Goal: Task Accomplishment & Management: Understand process/instructions

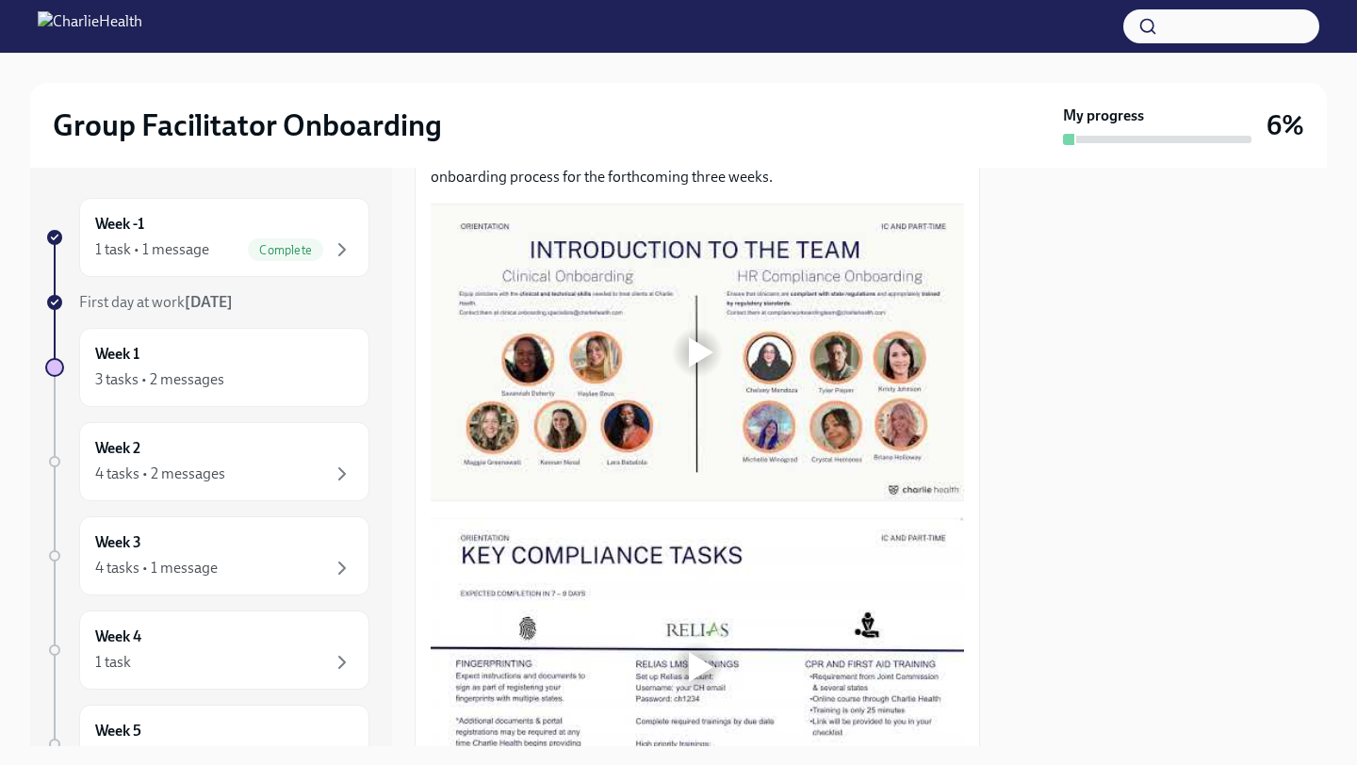
scroll to position [1654, 0]
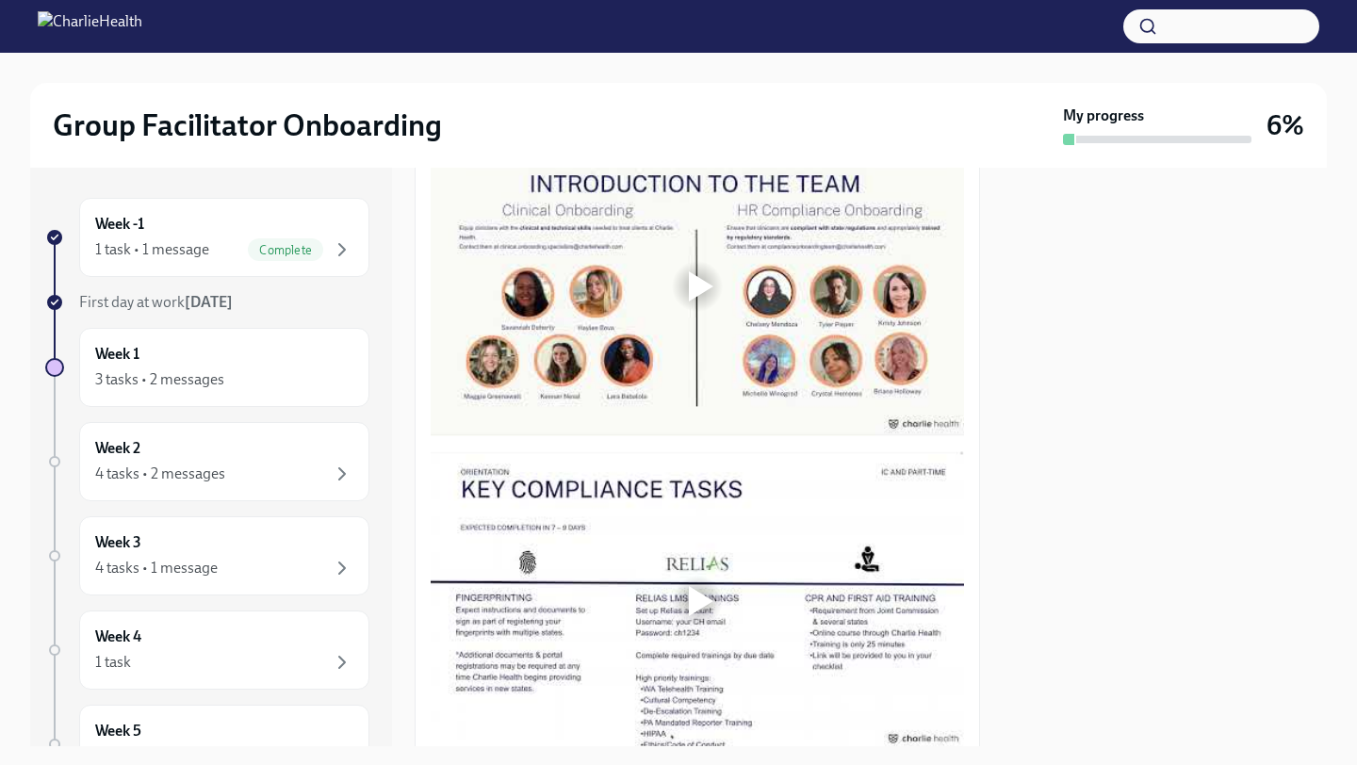
click at [710, 301] on div at bounding box center [701, 286] width 24 height 30
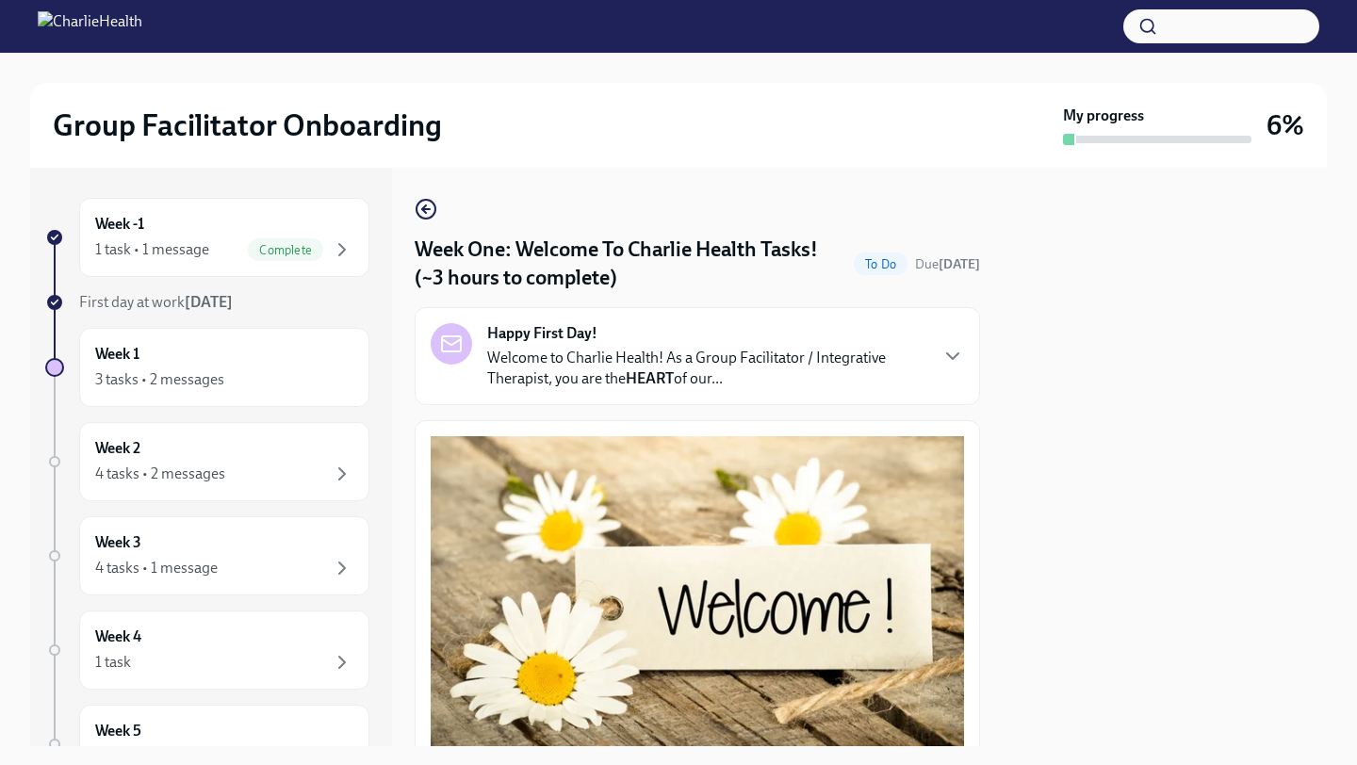
click at [1120, 250] on div at bounding box center [1164, 457] width 324 height 578
click at [1193, 260] on div at bounding box center [1164, 457] width 324 height 578
click at [1198, 295] on div at bounding box center [1164, 457] width 324 height 578
click at [1090, 342] on div at bounding box center [1164, 457] width 324 height 578
click at [1070, 439] on div at bounding box center [1164, 457] width 324 height 578
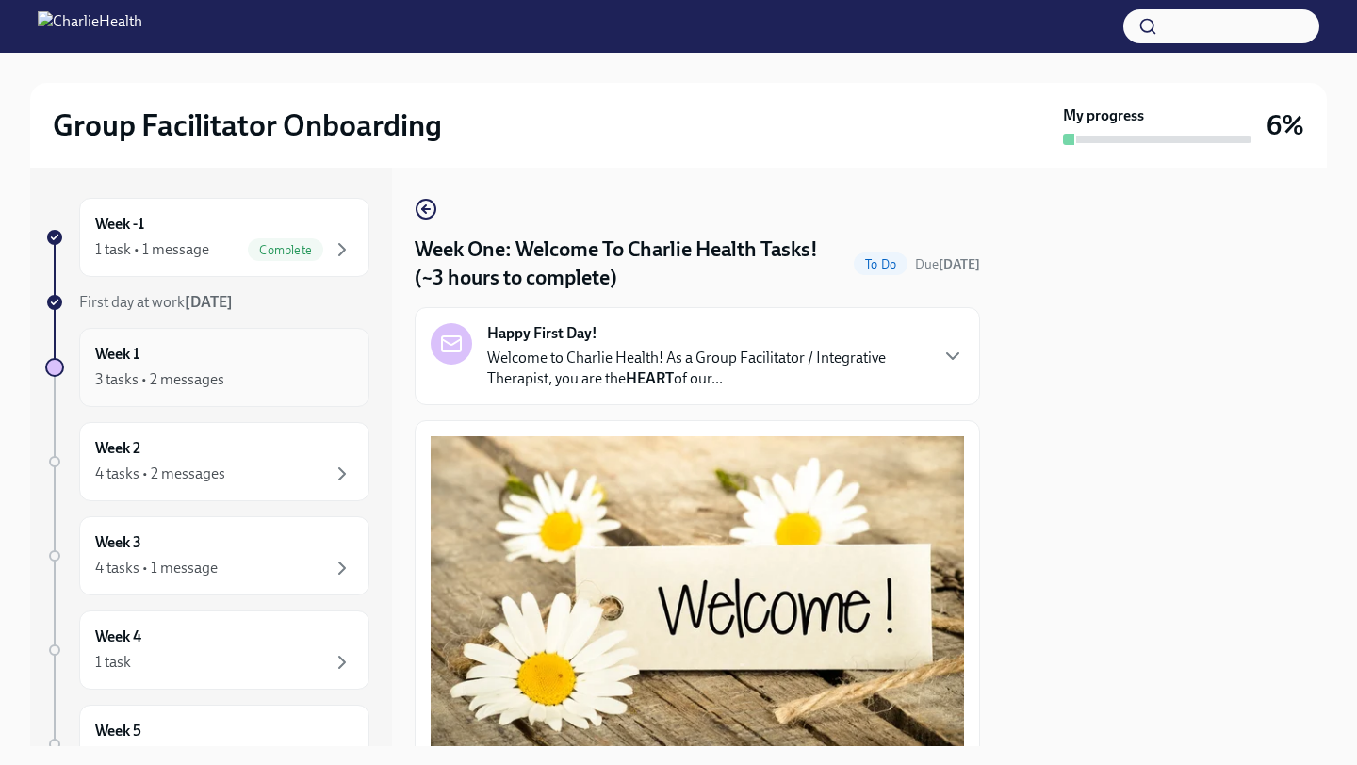
click at [282, 374] on div "3 tasks • 2 messages" at bounding box center [224, 379] width 258 height 23
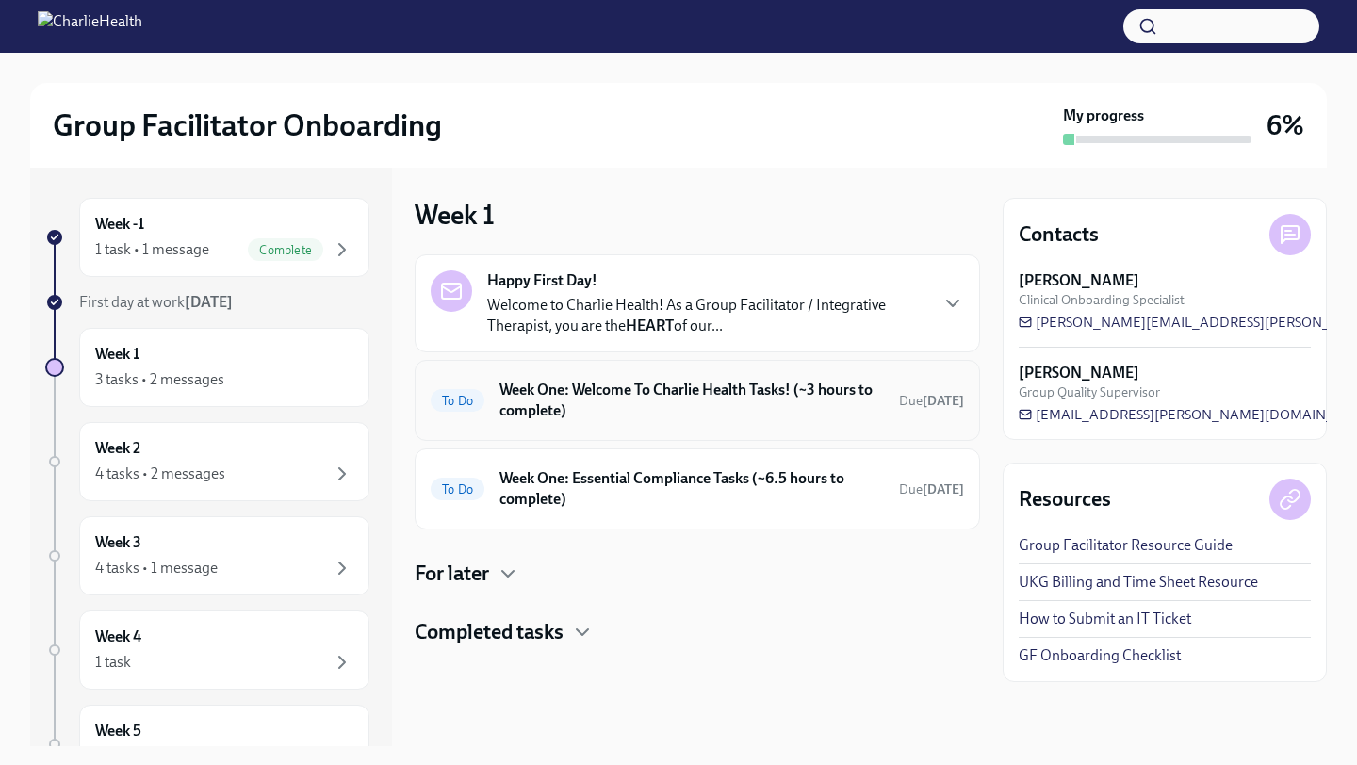
click at [792, 429] on div "To Do Week One: Welcome To Charlie Health Tasks! (~3 hours to complete) Due [DA…" at bounding box center [697, 400] width 565 height 81
click at [757, 422] on div "To Do Week One: Welcome To Charlie Health Tasks! (~3 hours to complete) Due [DA…" at bounding box center [697, 400] width 533 height 49
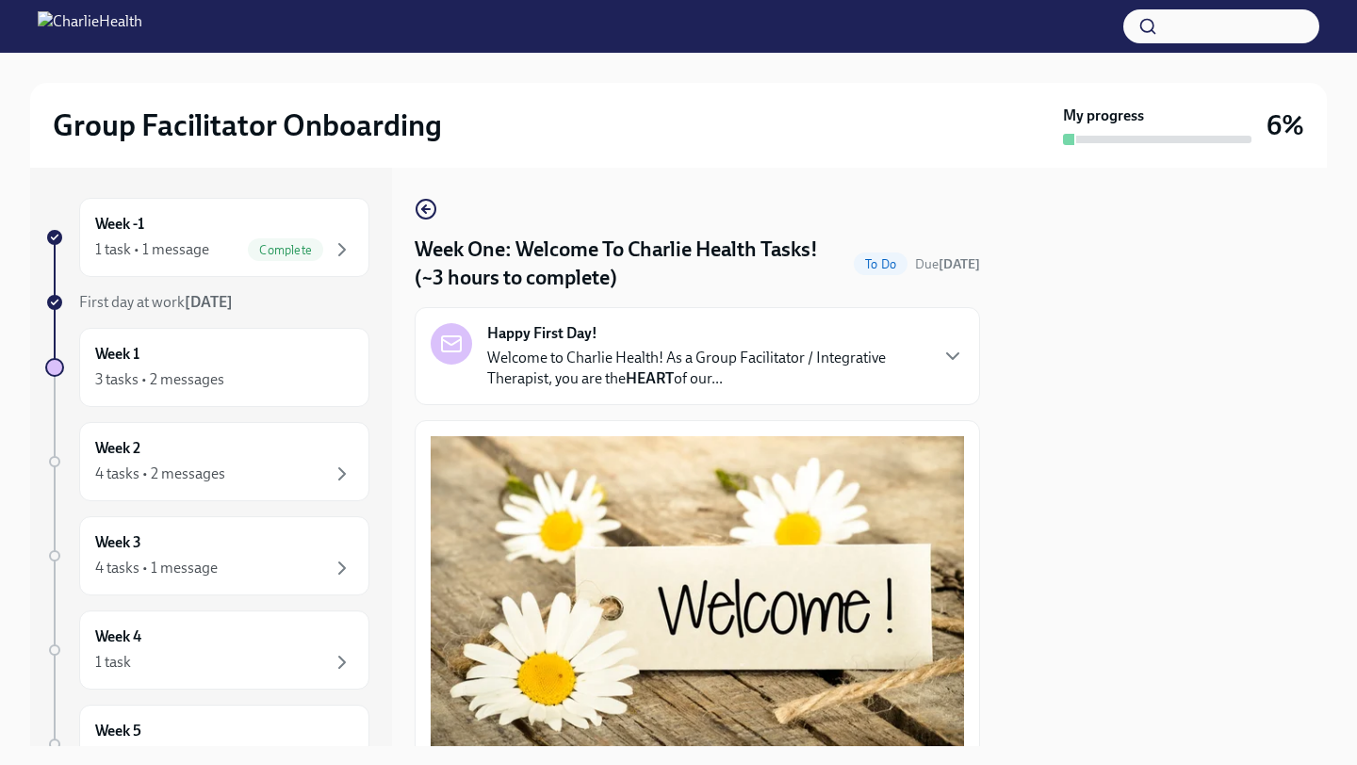
click at [936, 347] on div "Happy First Day! Welcome to Charlie Health! As a Group Facilitator / Integrativ…" at bounding box center [697, 356] width 533 height 66
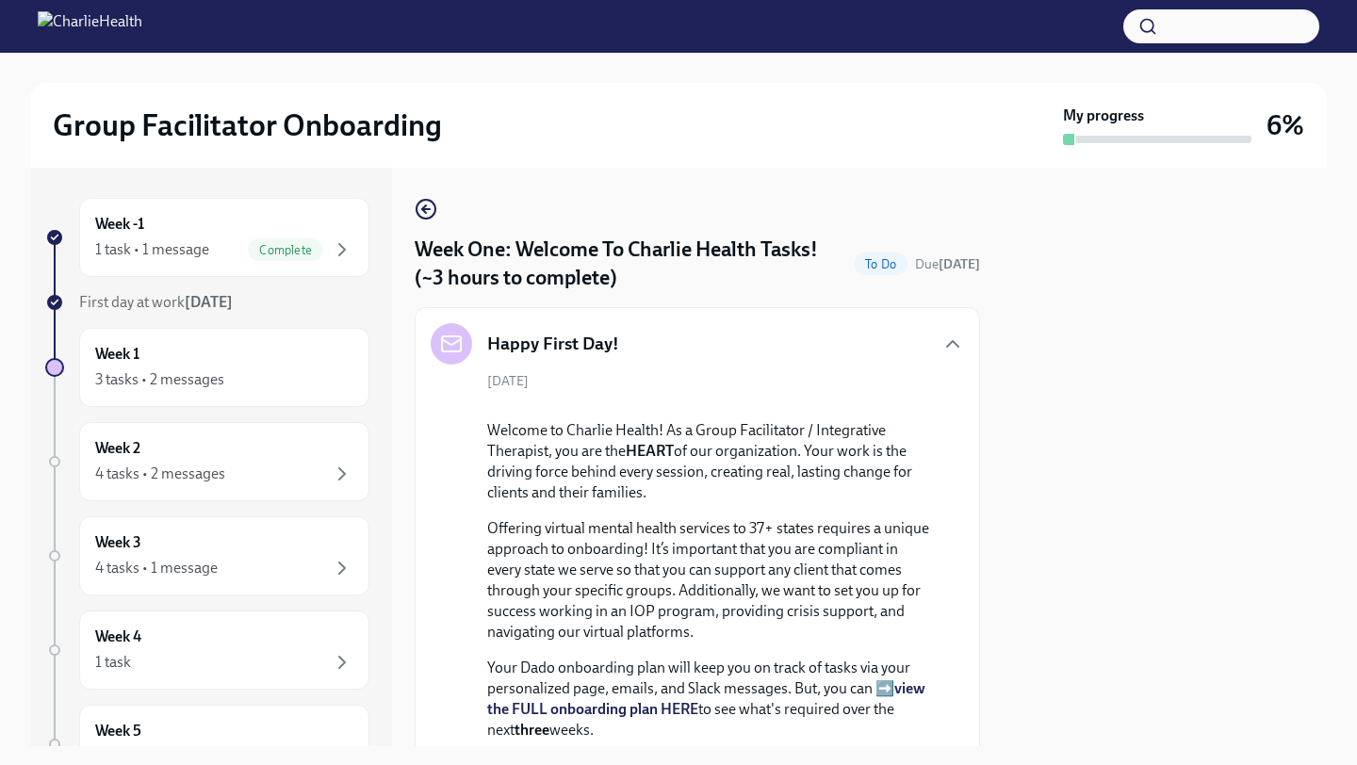
click at [960, 513] on div "[DATE] Welcome to Charlie Health! As a Group Facilitator / Integrative Therapis…" at bounding box center [697, 718] width 533 height 693
click at [967, 535] on div "Happy First Day! [DATE] Welcome to Charlie Health! As a Group Facilitator / Int…" at bounding box center [697, 694] width 565 height 774
click at [194, 357] on div "Week 1 3 tasks • 2 messages" at bounding box center [224, 367] width 258 height 47
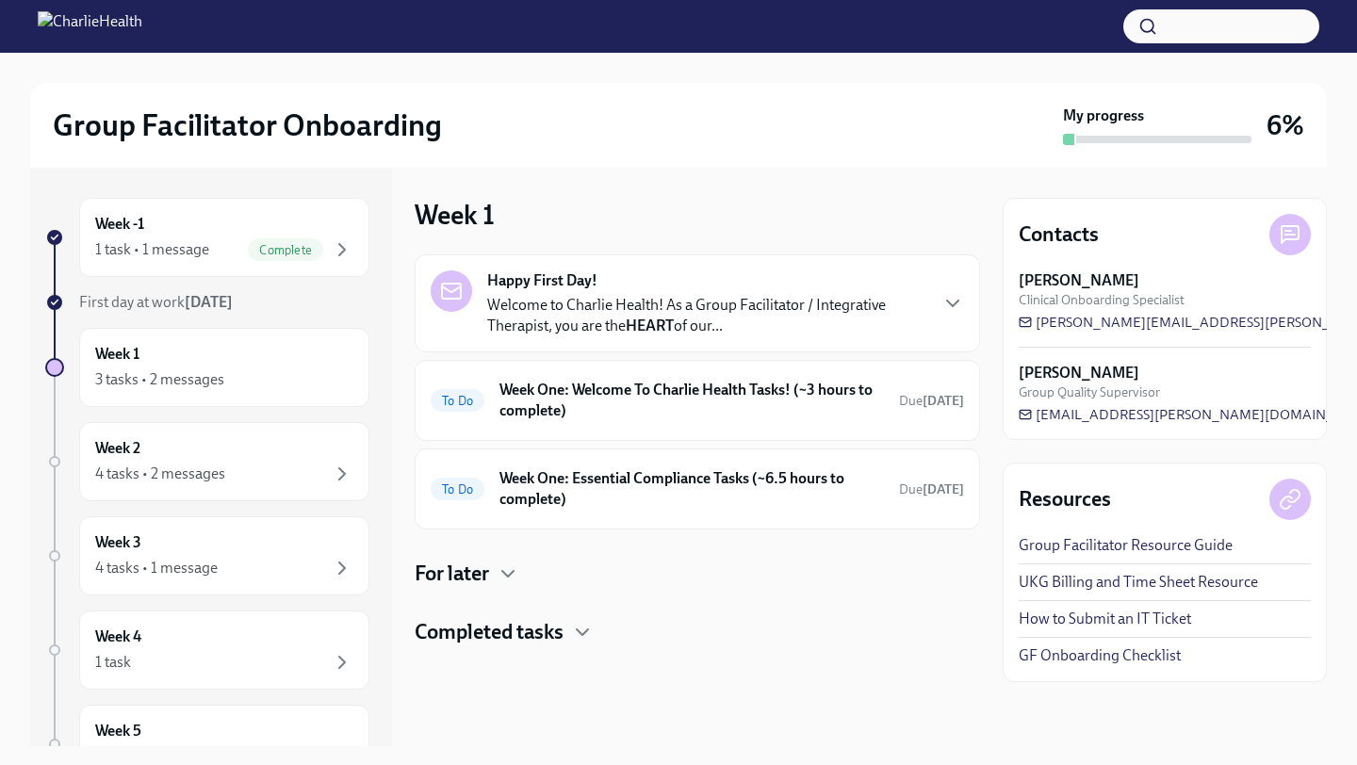
click at [486, 585] on h4 "For later" at bounding box center [452, 574] width 74 height 28
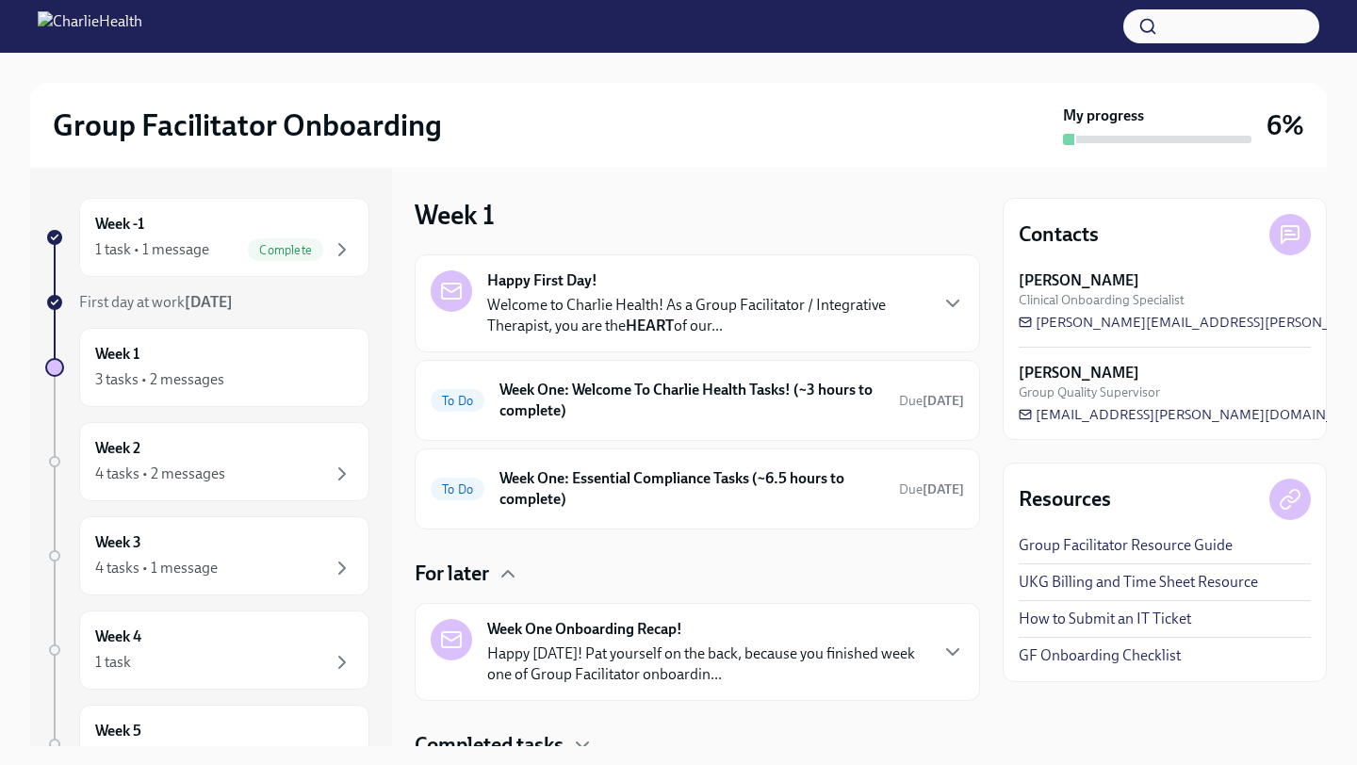
click at [915, 571] on div "For later" at bounding box center [697, 574] width 565 height 28
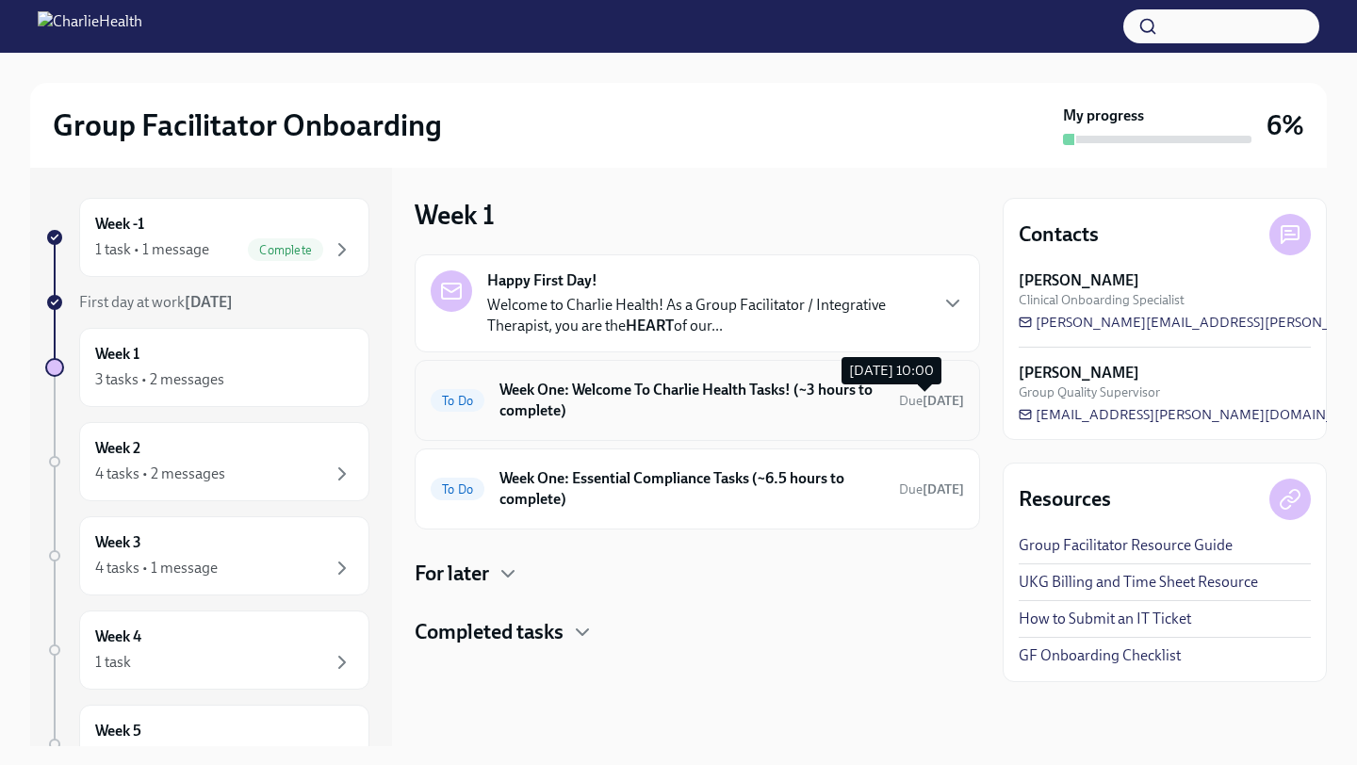
click at [922, 395] on strong "[DATE]" at bounding box center [942, 401] width 41 height 16
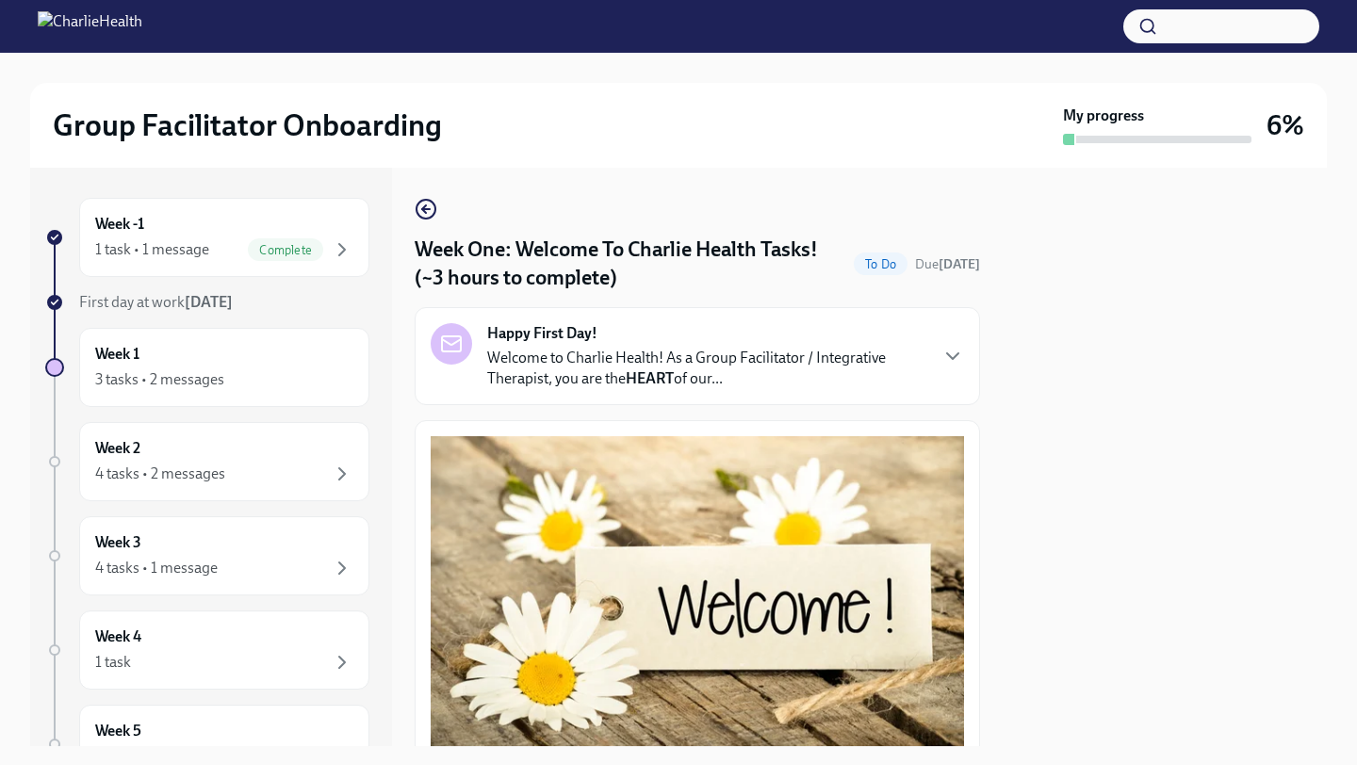
click at [1041, 379] on div at bounding box center [1164, 457] width 324 height 578
click at [952, 352] on icon "button" at bounding box center [952, 356] width 23 height 23
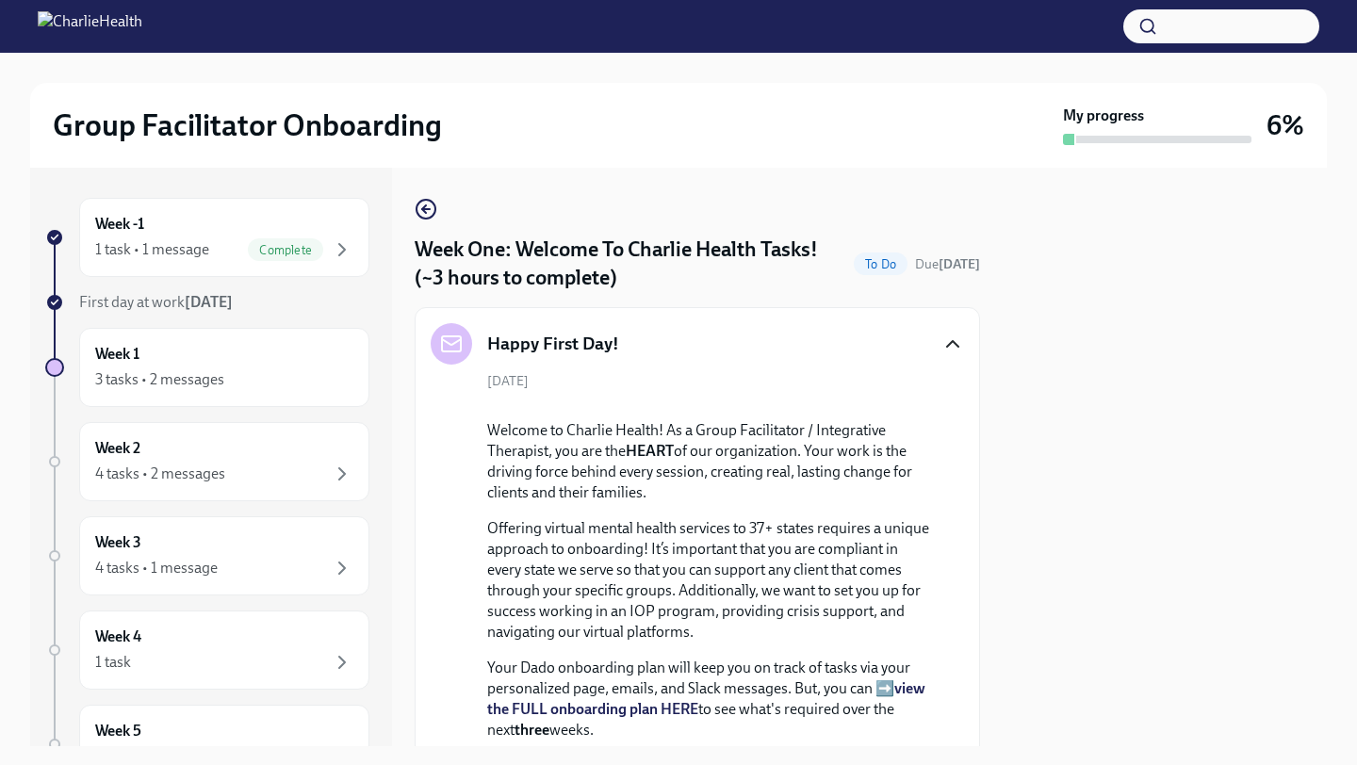
click at [1032, 374] on div at bounding box center [1164, 457] width 324 height 578
click at [226, 363] on div "Week 1 3 tasks • 2 messages" at bounding box center [224, 367] width 258 height 47
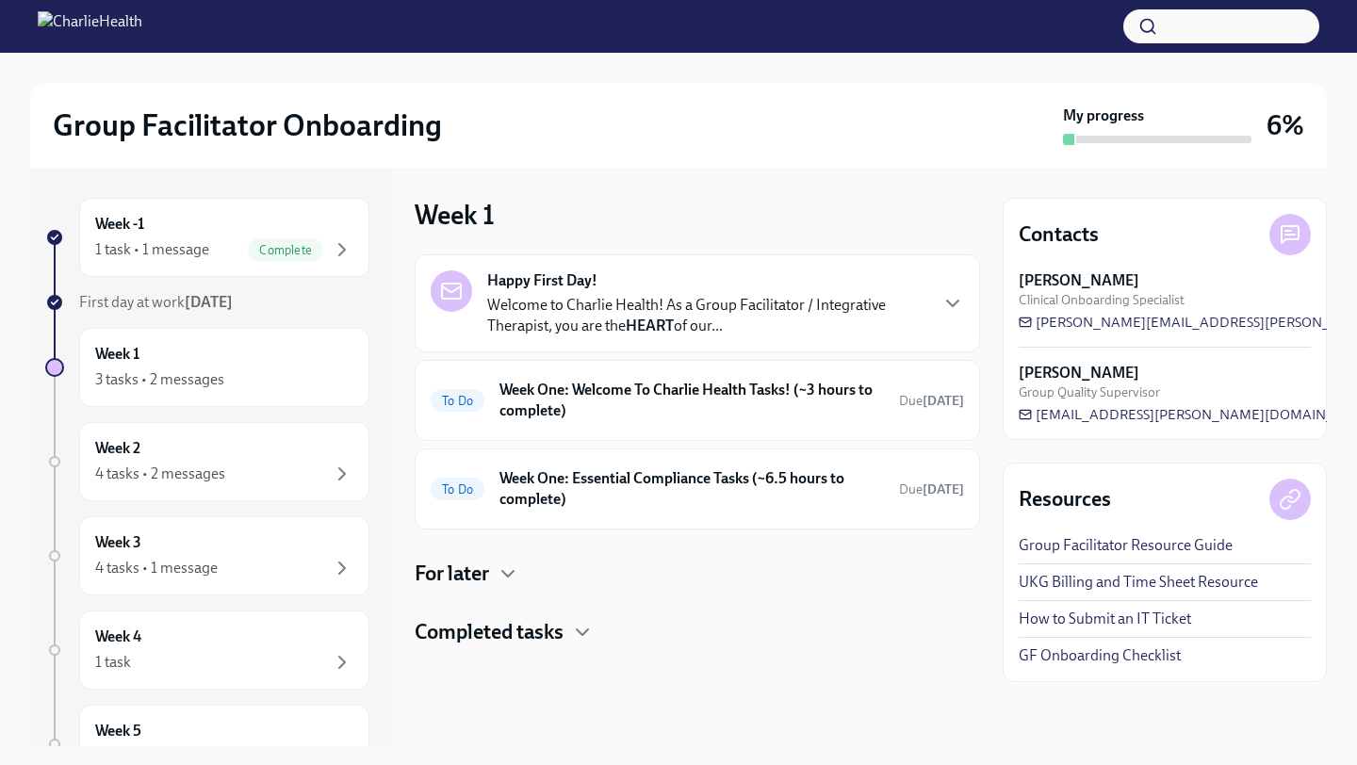
click at [570, 636] on div "Completed tasks" at bounding box center [697, 632] width 565 height 28
click at [734, 609] on div "Happy First Day! Welcome to Charlie Health! As a Group Facilitator / Integrativ…" at bounding box center [697, 488] width 565 height 469
click at [481, 581] on h4 "For later" at bounding box center [452, 574] width 74 height 28
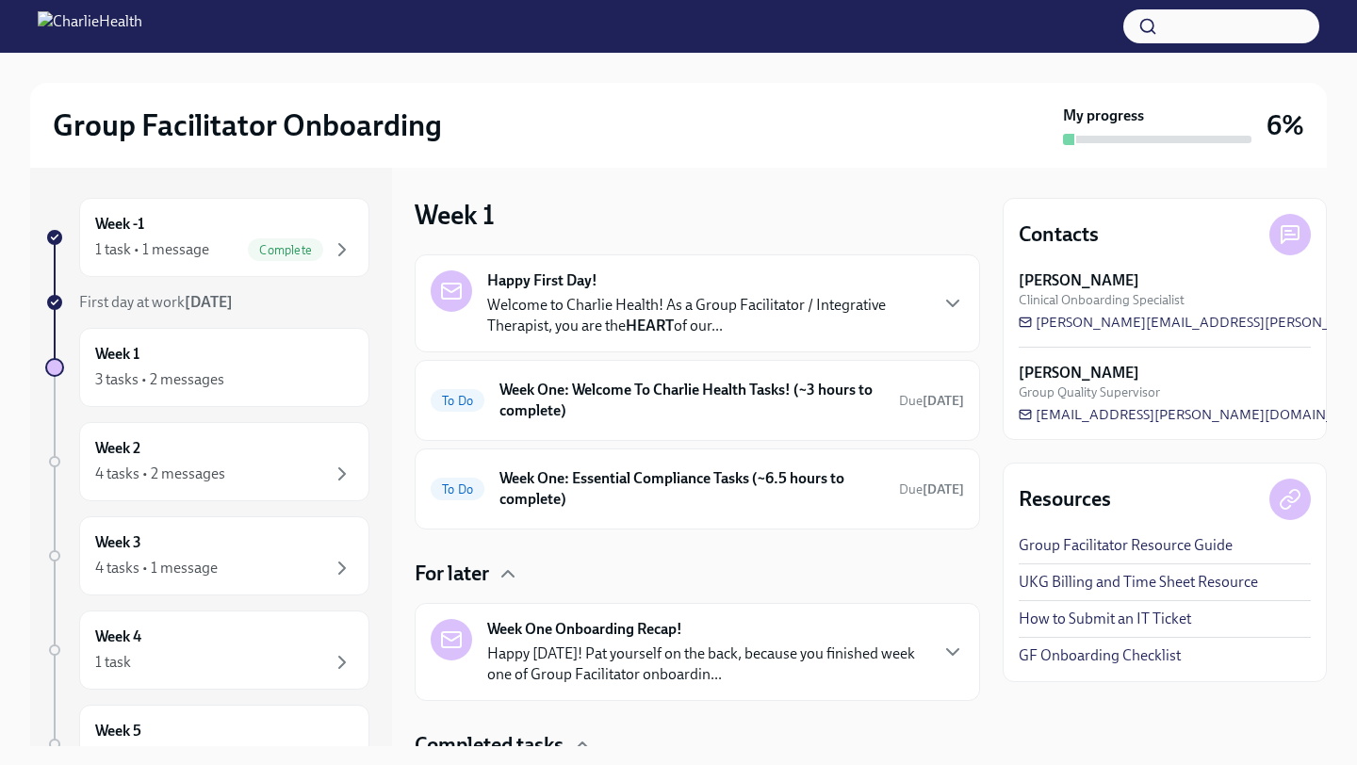
click at [753, 548] on div "Happy First Day! Welcome to Charlie Health! As a Group Facilitator / Integrativ…" at bounding box center [697, 545] width 565 height 582
click at [757, 423] on div "To Do Week One: Welcome To Charlie Health Tasks! (~3 hours to complete) Due [DA…" at bounding box center [697, 400] width 533 height 49
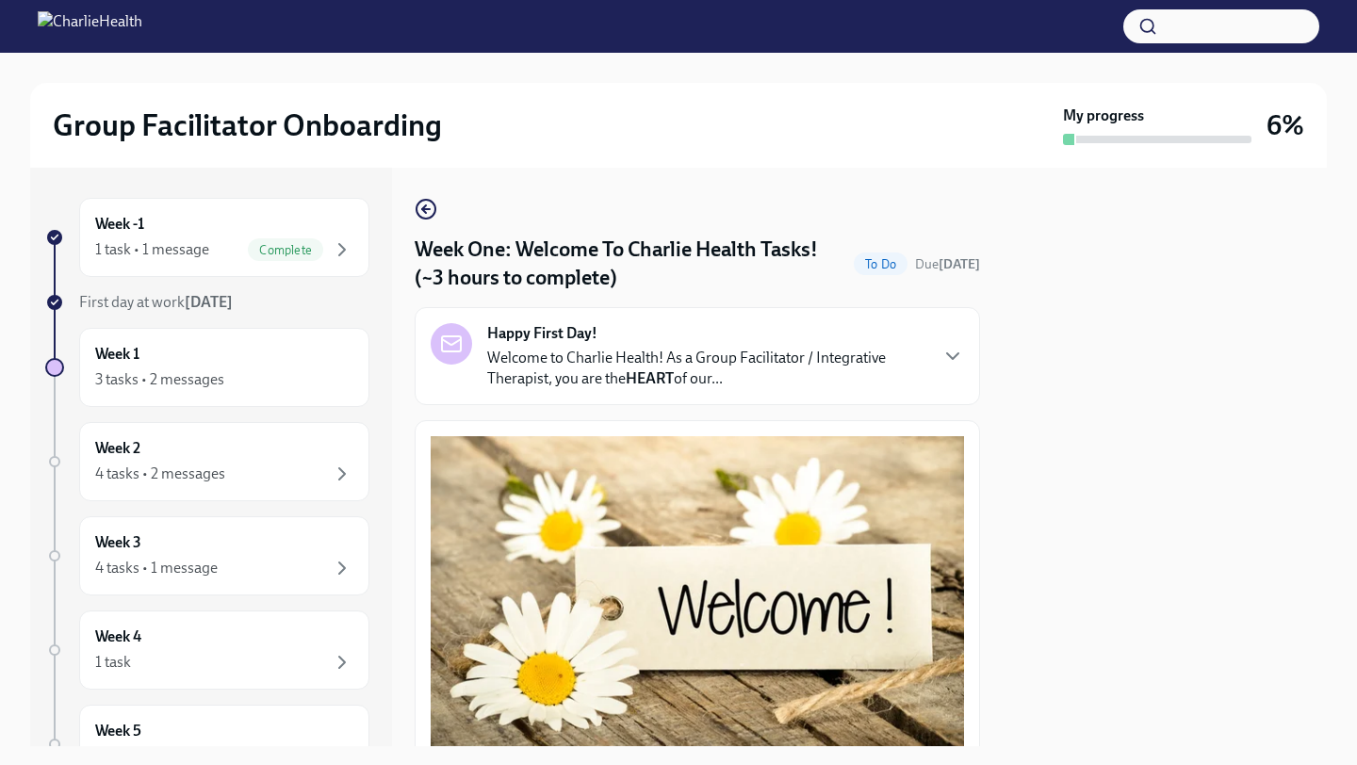
click at [957, 368] on div "Happy First Day! Welcome to Charlie Health! As a Group Facilitator / Integrativ…" at bounding box center [697, 356] width 533 height 66
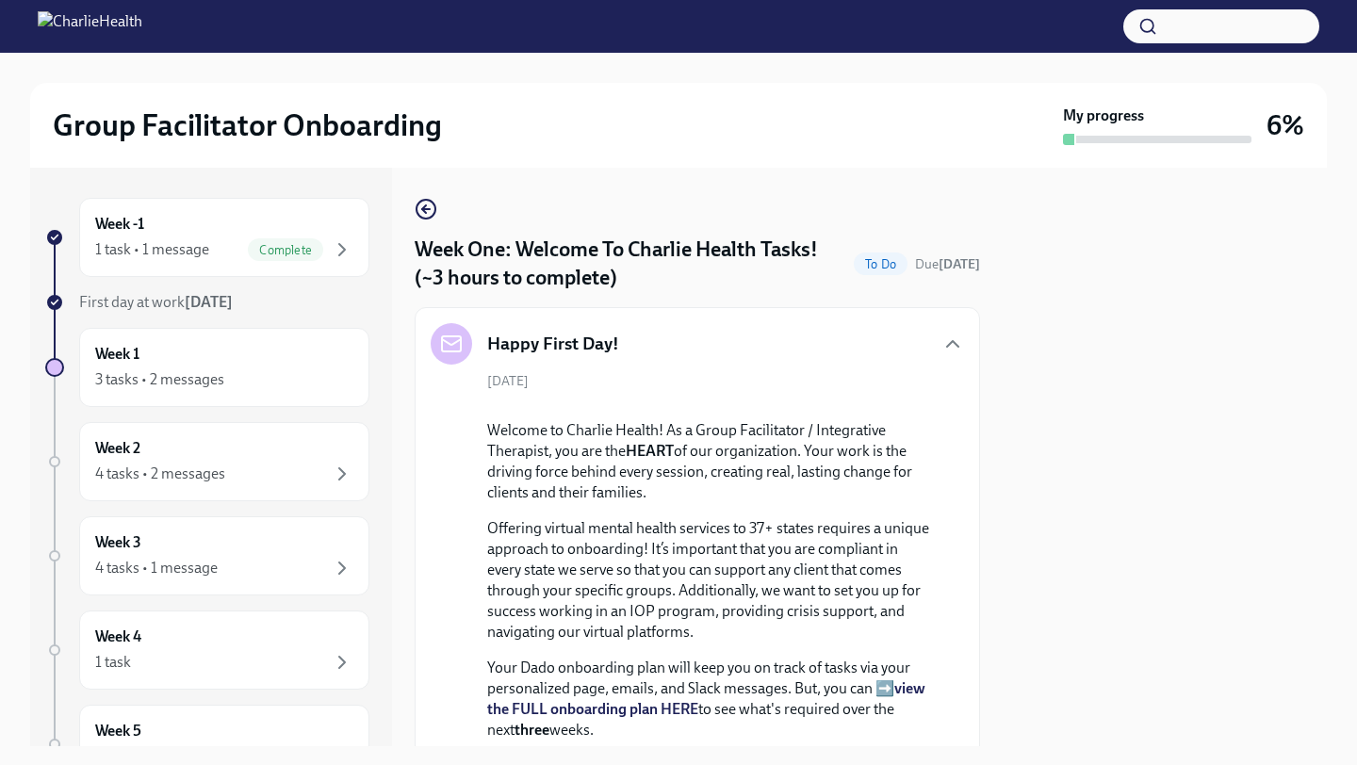
click at [949, 434] on div "[DATE] Welcome to Charlie Health! As a Group Facilitator / Integrative Therapis…" at bounding box center [697, 718] width 533 height 693
click at [823, 405] on button "Zoom image" at bounding box center [710, 405] width 335 height 0
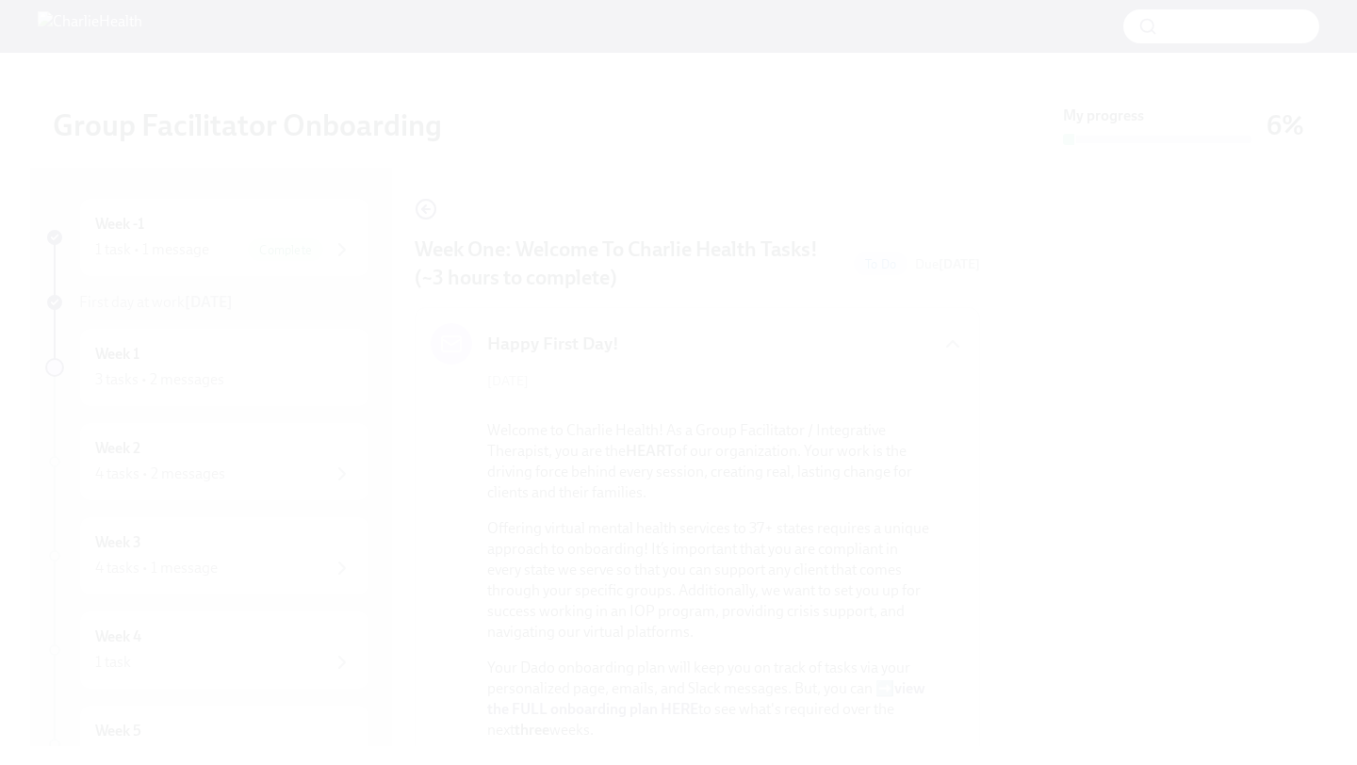
click at [1325, 365] on button "Unzoom image" at bounding box center [678, 382] width 1357 height 765
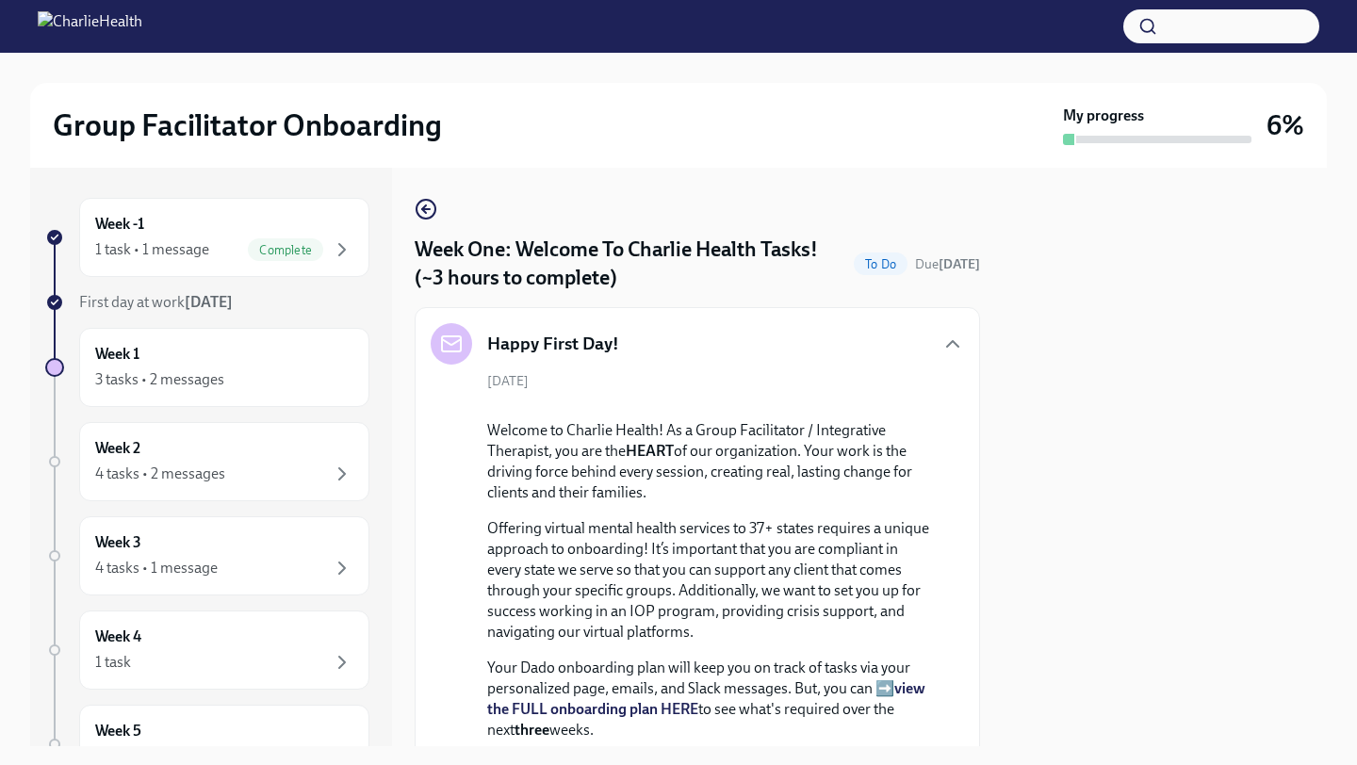
click at [1203, 435] on div at bounding box center [1164, 457] width 324 height 578
click at [151, 389] on div "3 tasks • 2 messages" at bounding box center [159, 379] width 129 height 21
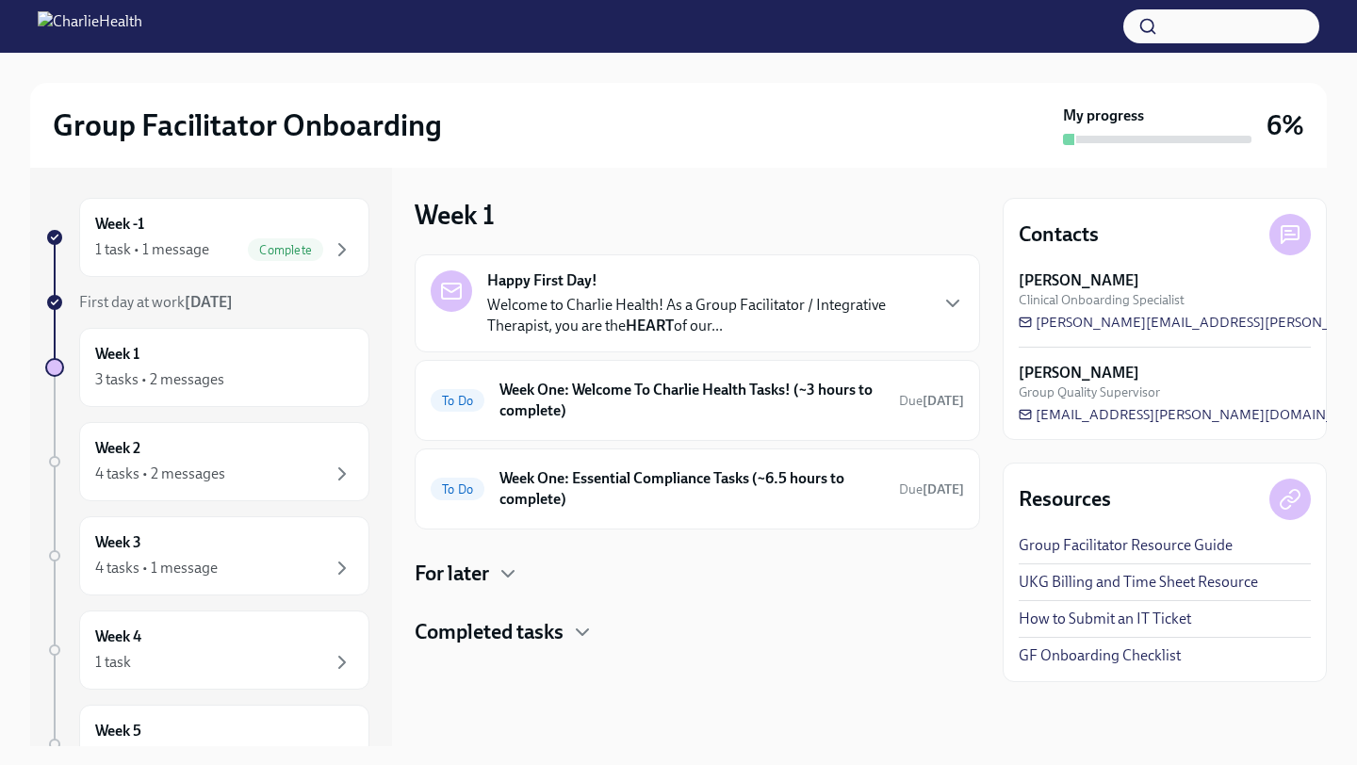
click at [1093, 584] on link "UKG Billing and Time Sheet Resource" at bounding box center [1137, 582] width 239 height 21
click at [745, 427] on div "To Do Week One: Welcome To Charlie Health Tasks! (~3 hours to complete) Due [DA…" at bounding box center [697, 400] width 565 height 81
click at [733, 406] on h6 "Week One: Welcome To Charlie Health Tasks! (~3 hours to complete)" at bounding box center [691, 400] width 384 height 41
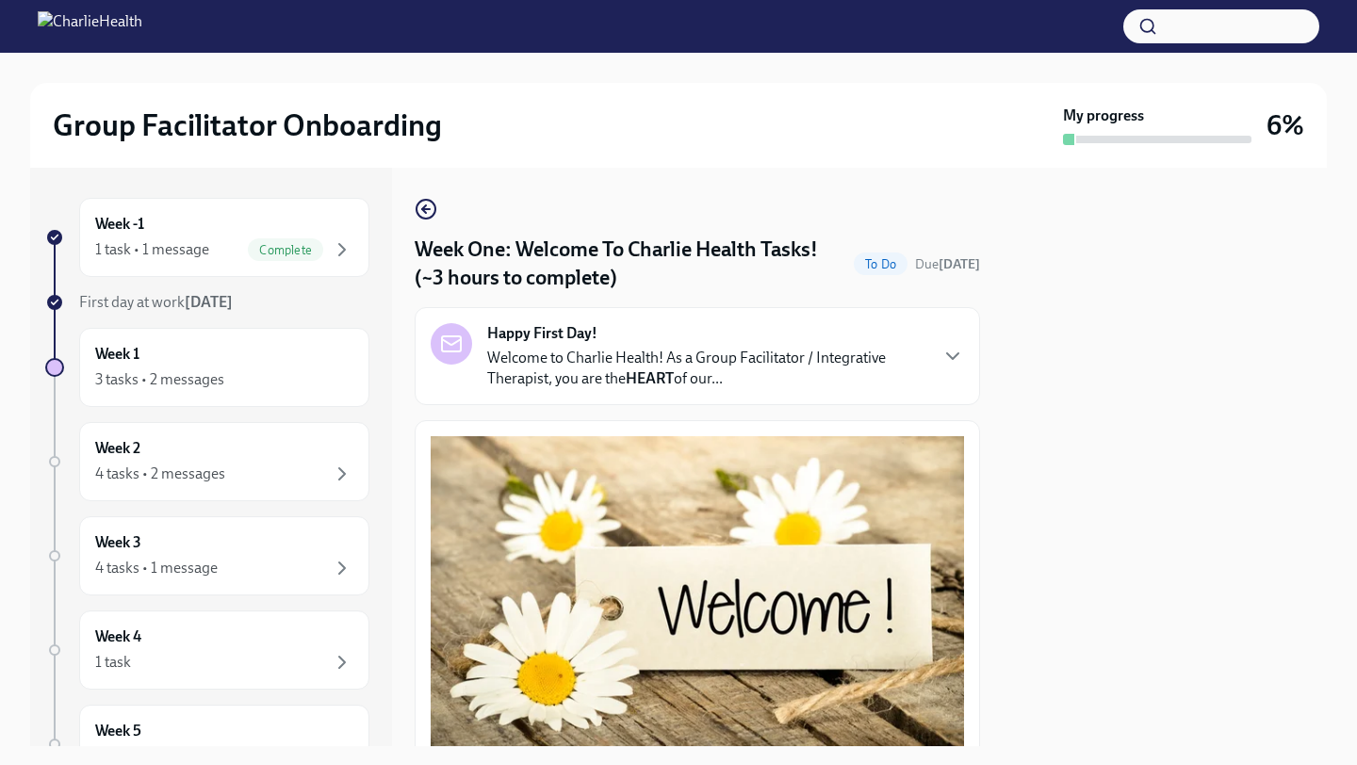
click at [1133, 457] on div at bounding box center [1164, 457] width 324 height 578
click at [173, 396] on div "Week 1 3 tasks • 2 messages" at bounding box center [224, 367] width 290 height 79
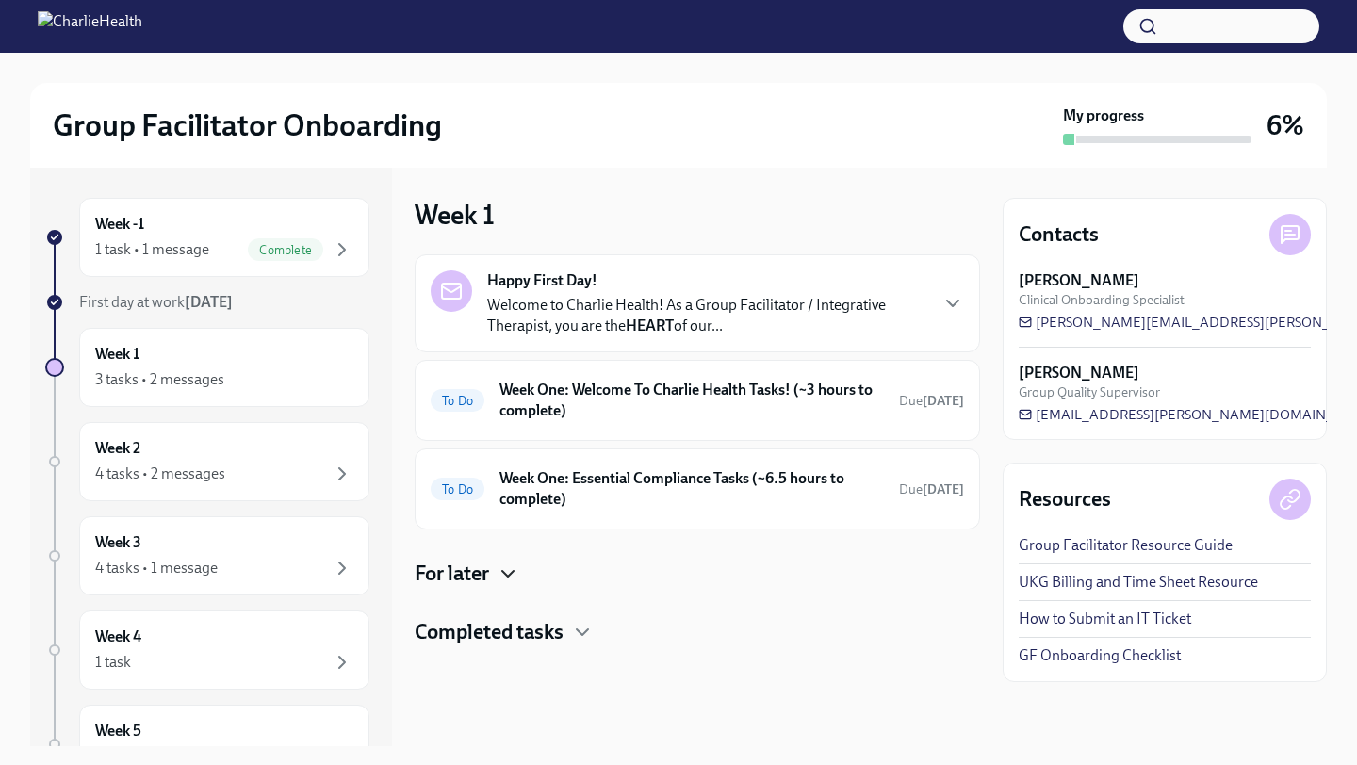
click at [505, 578] on icon "button" at bounding box center [507, 573] width 23 height 23
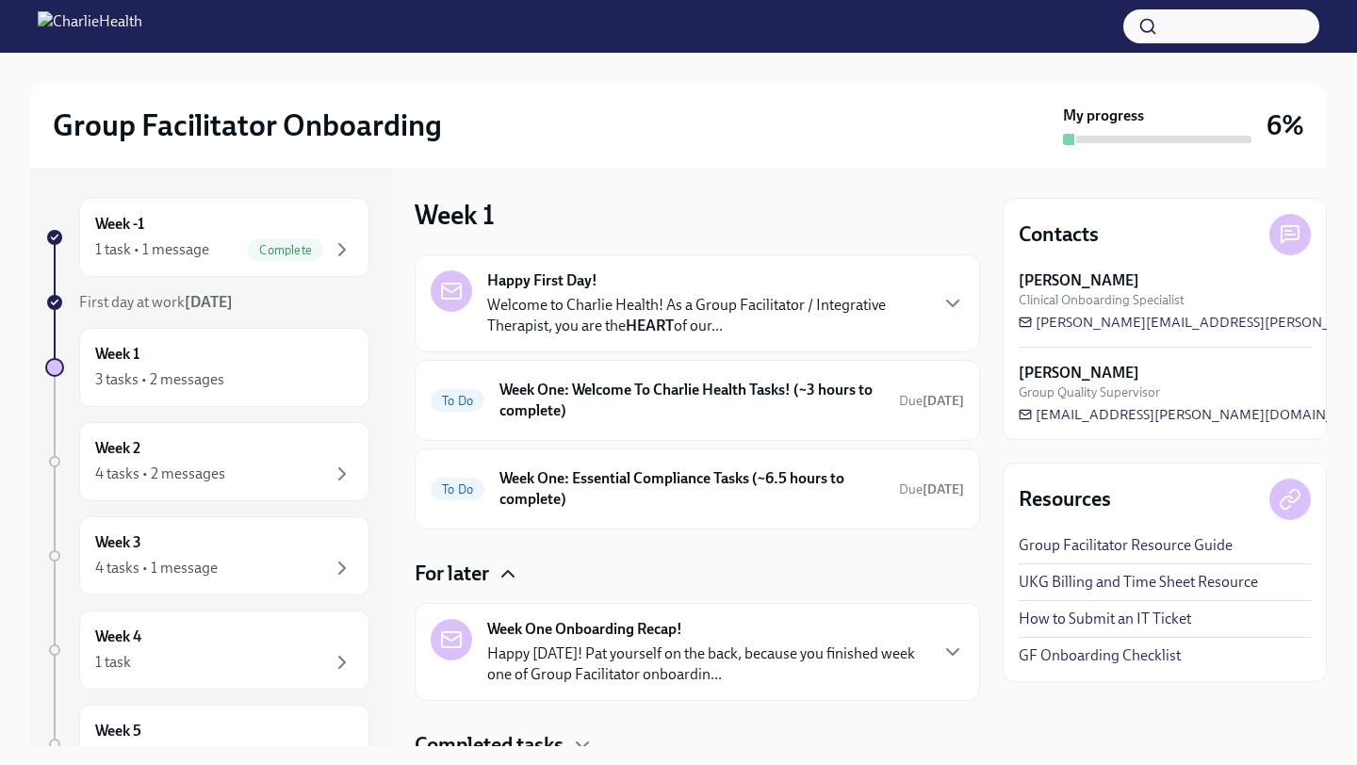
click at [586, 650] on p "Happy [DATE]! Pat yourself on the back, because you finished week one of Group …" at bounding box center [706, 663] width 439 height 41
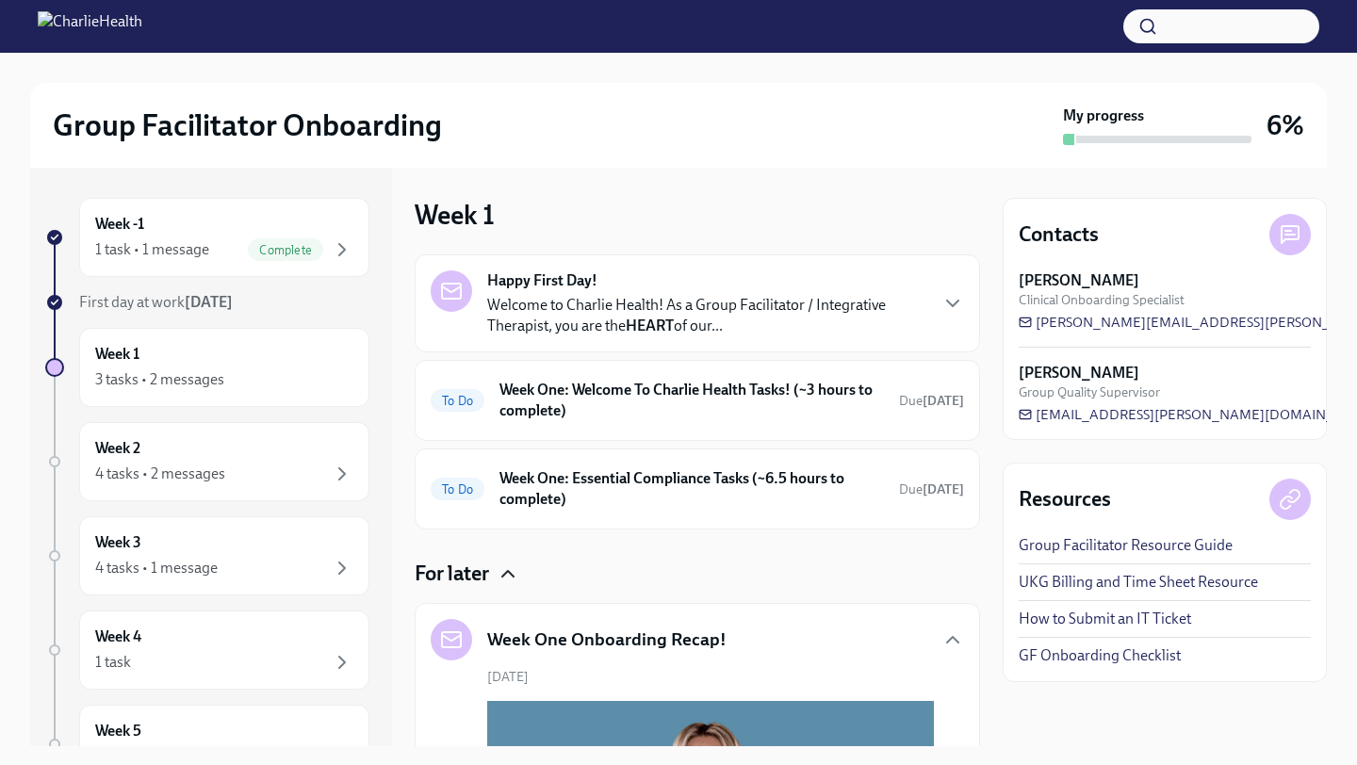
click at [937, 560] on div "For later" at bounding box center [697, 574] width 565 height 28
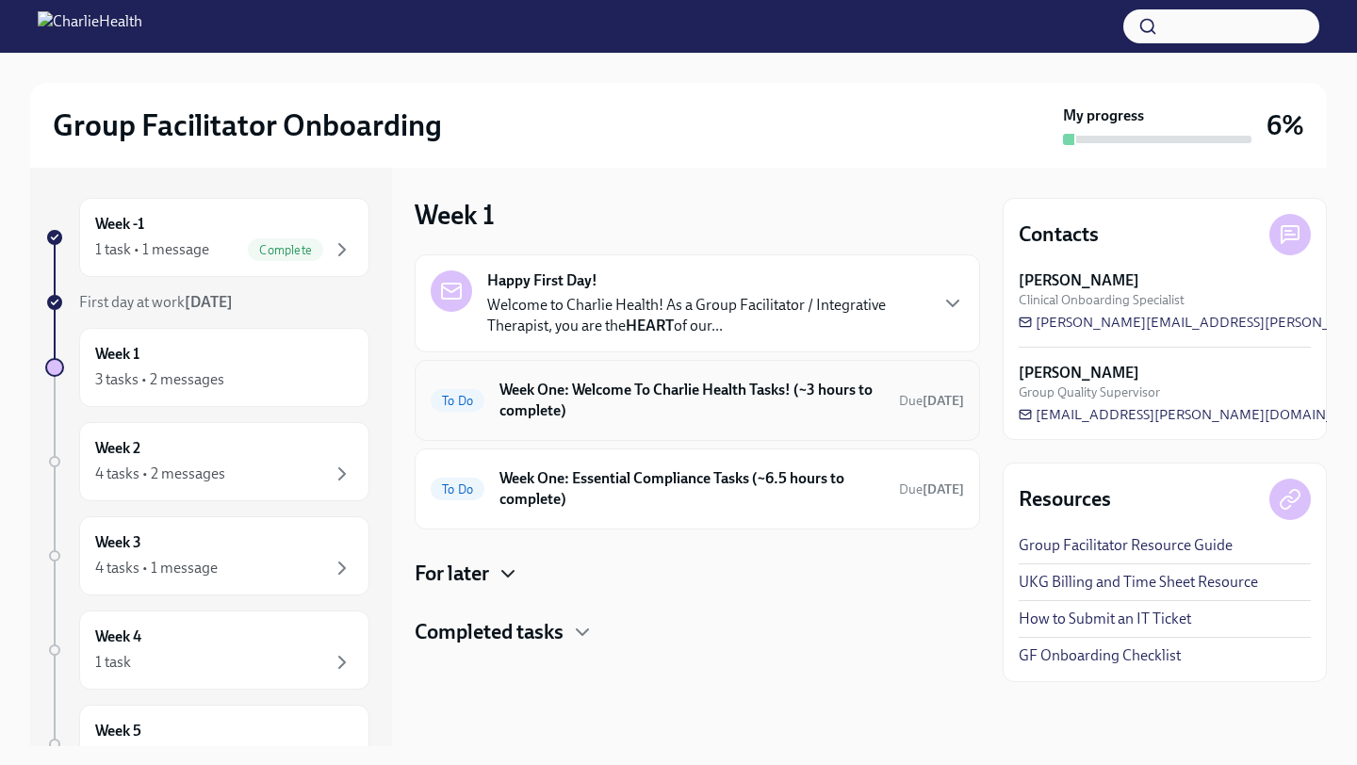
click at [569, 422] on div "To Do Week One: Welcome To Charlie Health Tasks! (~3 hours to complete) Due [DA…" at bounding box center [697, 400] width 533 height 49
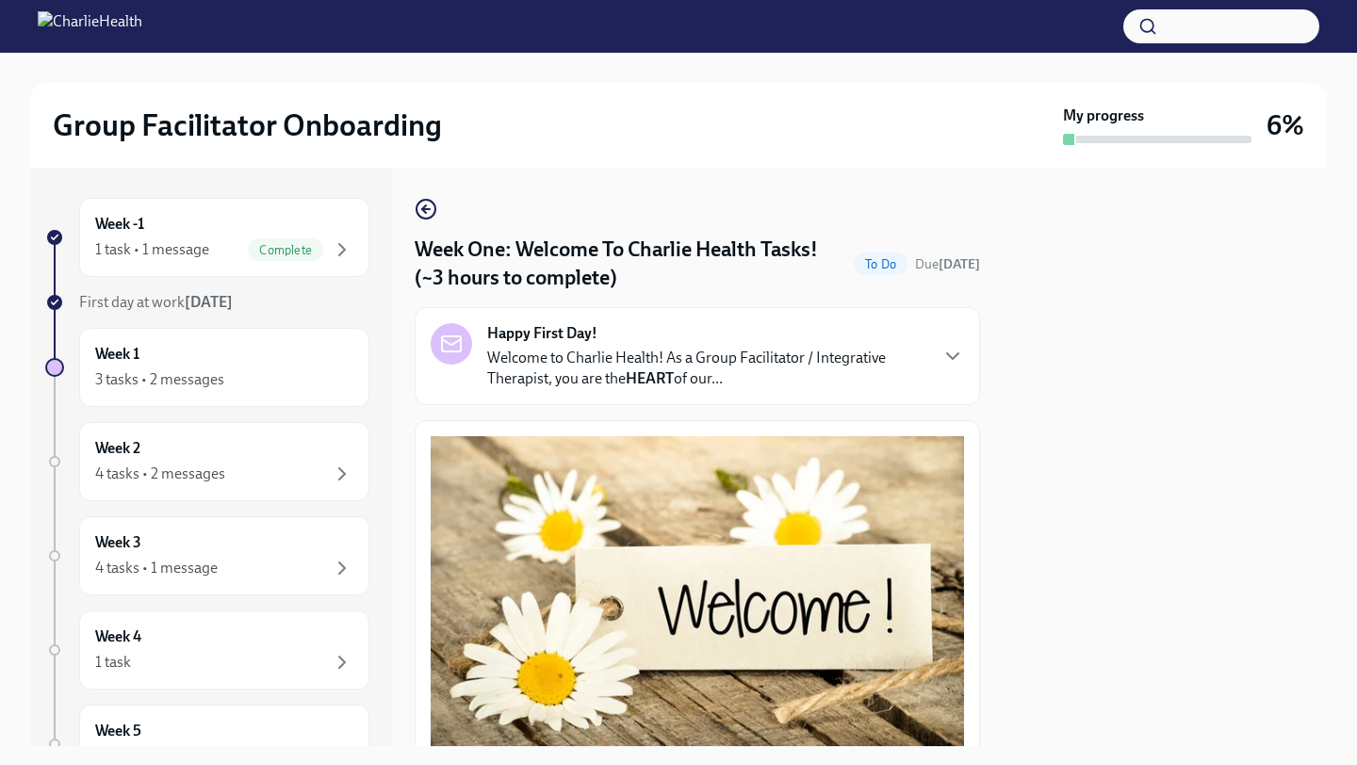
click at [1083, 336] on div at bounding box center [1164, 457] width 324 height 578
click at [835, 251] on h4 "Week One: Welcome To Charlie Health Tasks! (~3 hours to complete)" at bounding box center [630, 264] width 431 height 57
click at [905, 259] on span "To Do" at bounding box center [881, 264] width 54 height 14
click at [839, 379] on p "Welcome to Charlie Health! As a Group Facilitator / Integrative Therapist, you …" at bounding box center [706, 368] width 439 height 41
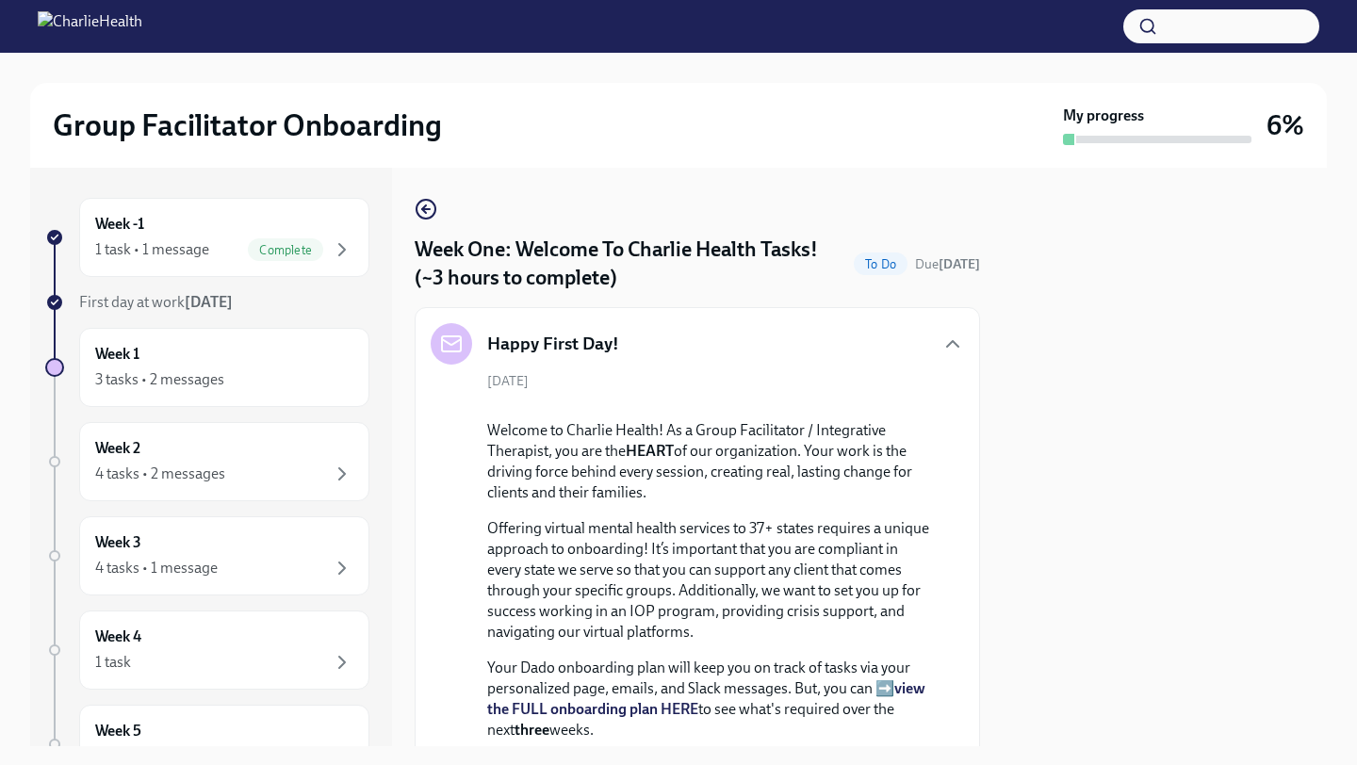
click at [903, 405] on div at bounding box center [710, 405] width 447 height 0
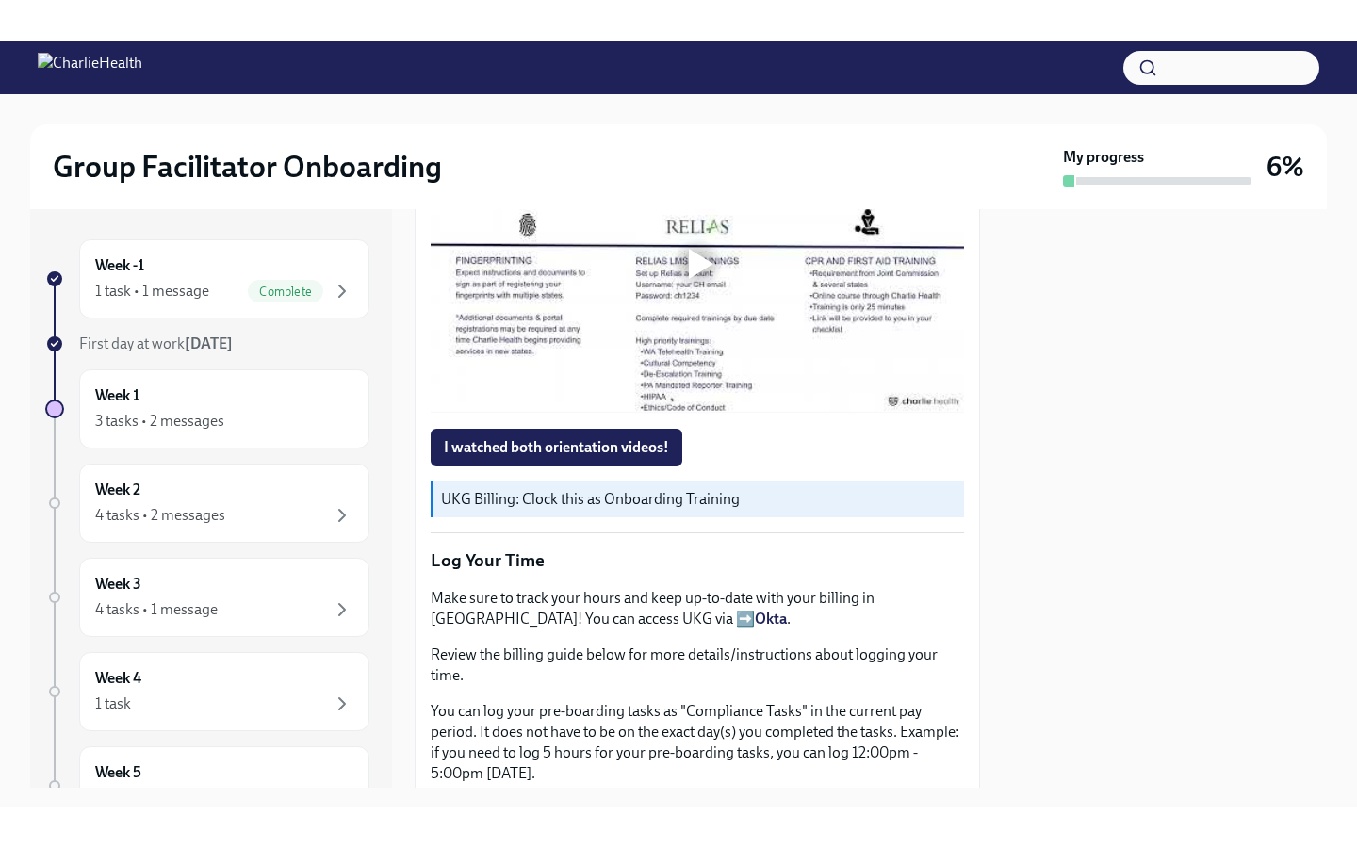
scroll to position [1997, 0]
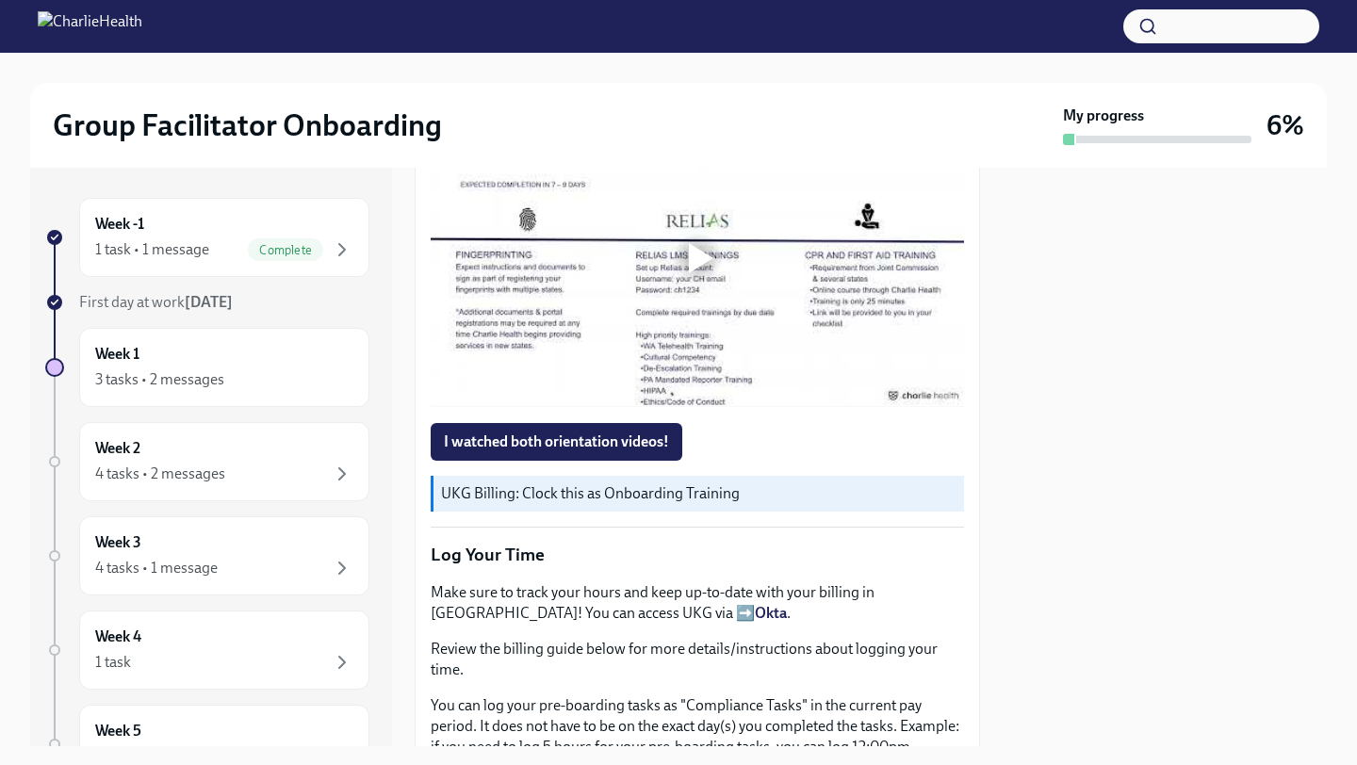
click at [825, 408] on div at bounding box center [697, 258] width 533 height 300
